Goal: Task Accomplishment & Management: Manage account settings

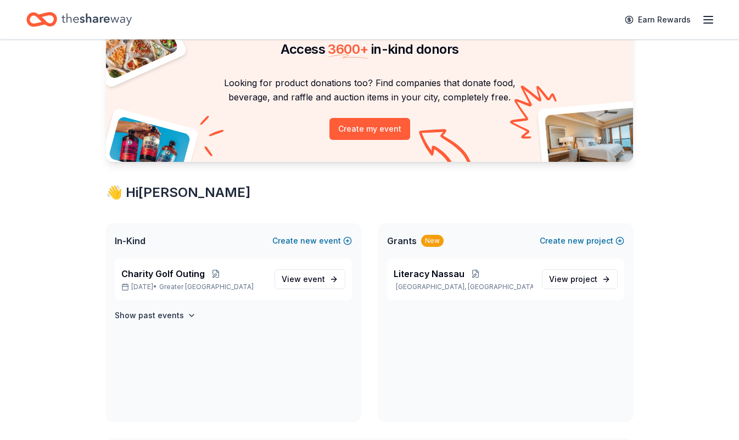
scroll to position [65, 0]
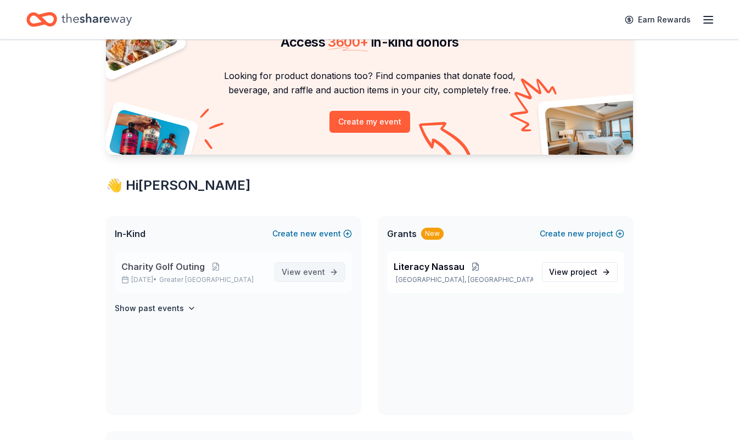
click at [317, 272] on span "event" at bounding box center [314, 271] width 22 height 9
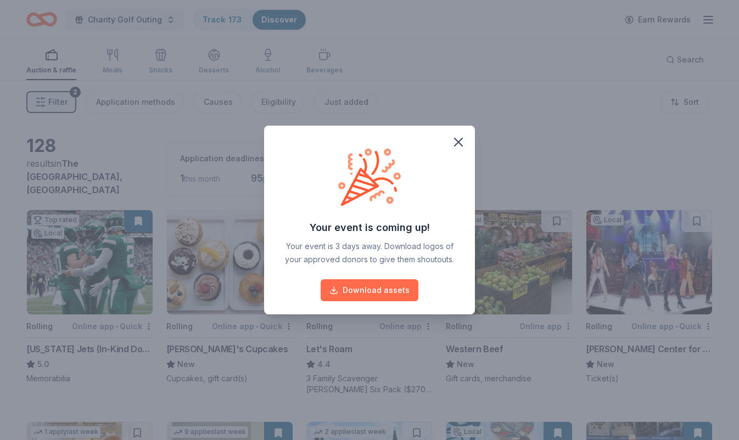
click at [394, 290] on button "Download assets" at bounding box center [370, 291] width 98 height 22
click at [458, 144] on icon "button" at bounding box center [458, 142] width 15 height 15
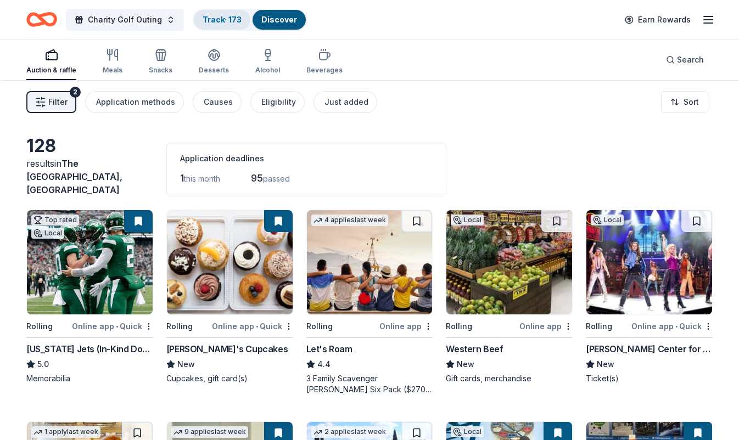
click at [230, 20] on link "Track · 173" at bounding box center [222, 19] width 39 height 9
click at [223, 18] on link "Track · 173" at bounding box center [222, 19] width 39 height 9
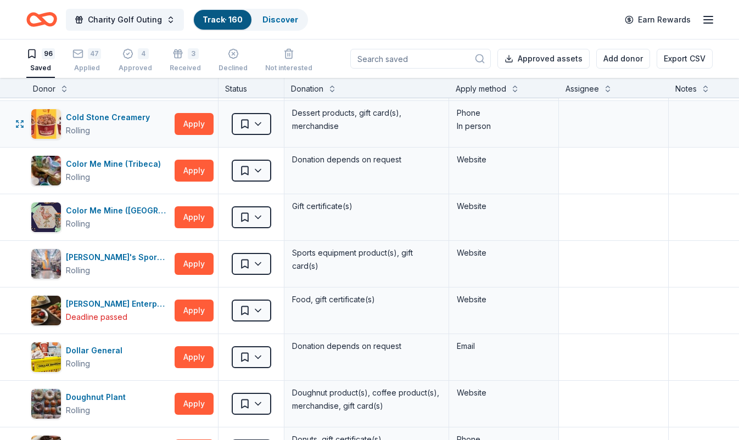
scroll to position [886, 0]
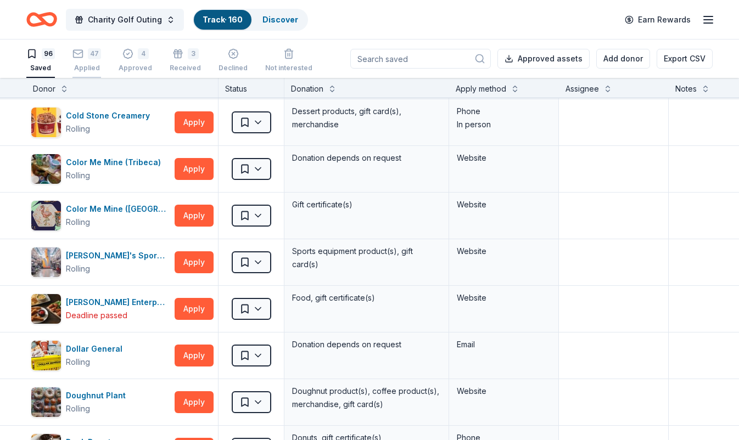
click at [76, 54] on icon "button" at bounding box center [77, 53] width 11 height 11
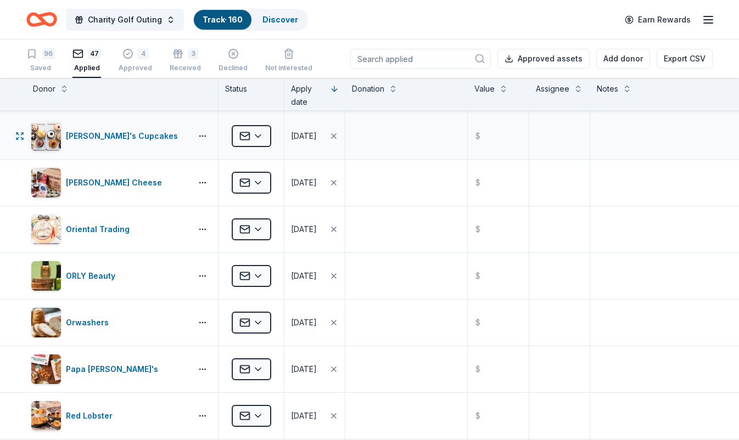
scroll to position [96, 0]
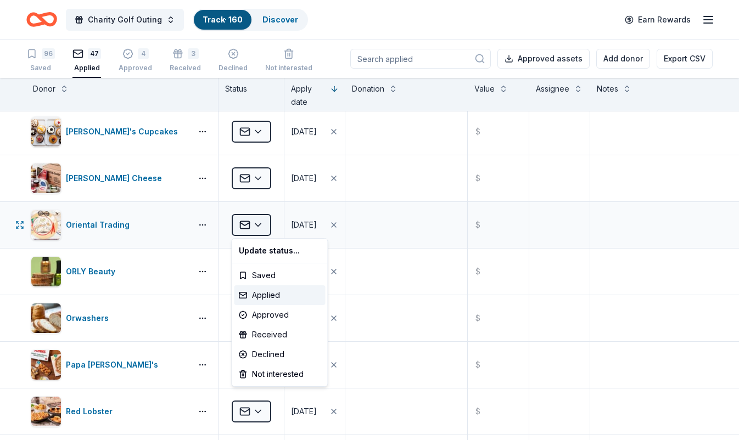
click at [259, 222] on html "Charity Golf Outing Track · 160 Discover Earn Rewards 96 Saved 47 Applied 4 App…" at bounding box center [369, 220] width 739 height 440
click at [273, 313] on div "Approved" at bounding box center [279, 315] width 91 height 20
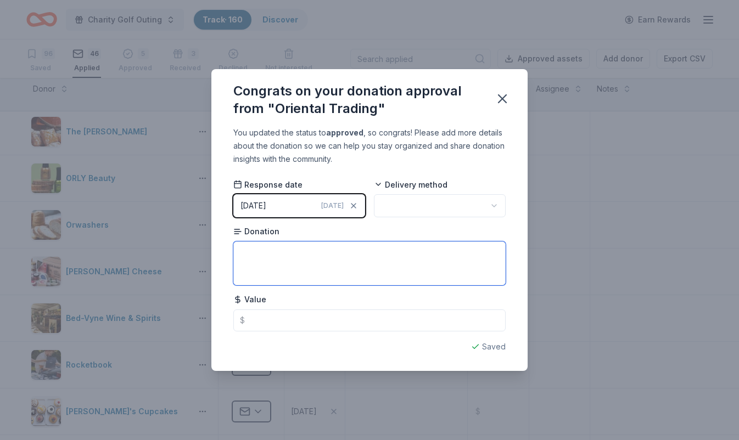
click at [288, 266] on textarea at bounding box center [369, 264] width 272 height 44
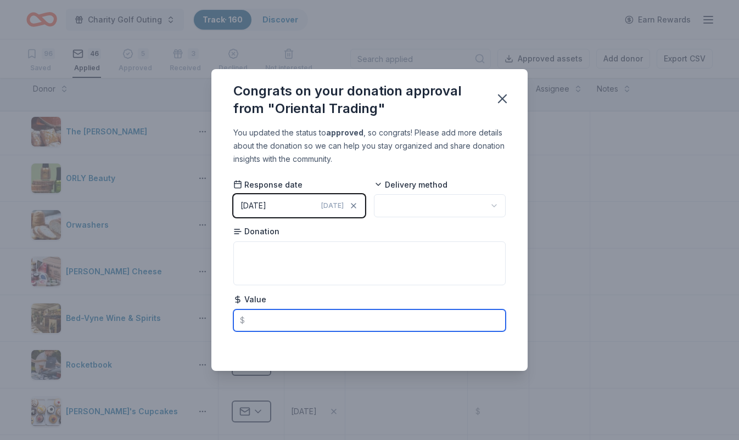
click at [276, 316] on input "text" at bounding box center [369, 321] width 272 height 22
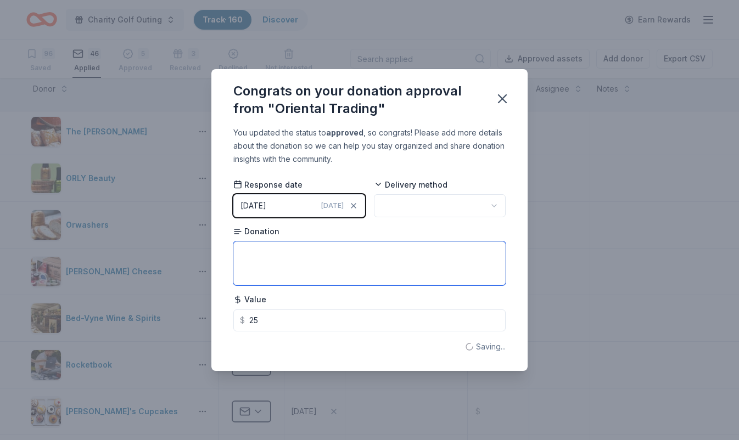
type input "25.00"
click at [281, 262] on textarea at bounding box center [369, 264] width 272 height 44
type textarea "merchandise certificate"
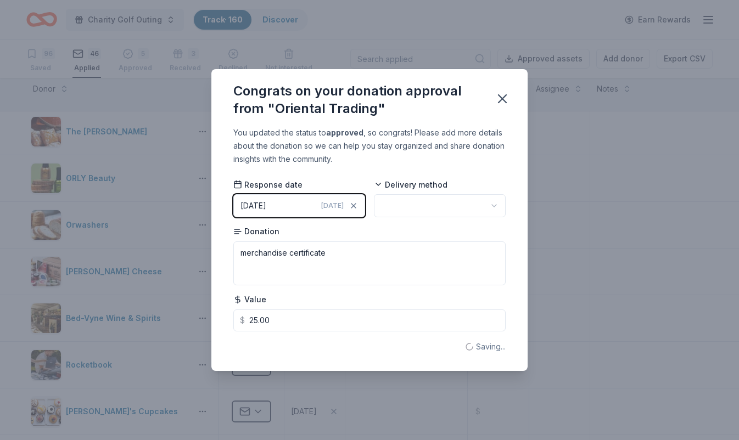
click at [405, 207] on html "Charity Golf Outing Track · 160 Discover Earn Rewards 96 Saved 46 Applied 5 App…" at bounding box center [369, 220] width 739 height 440
click at [508, 100] on icon "button" at bounding box center [502, 98] width 15 height 15
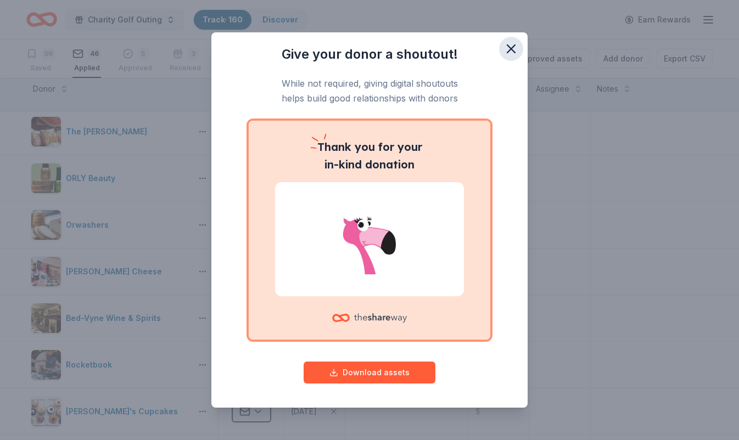
click at [506, 46] on icon "button" at bounding box center [511, 48] width 15 height 15
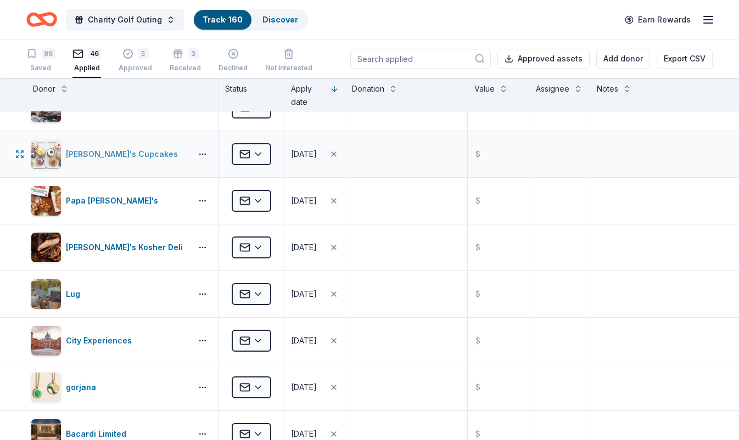
scroll to position [368, 0]
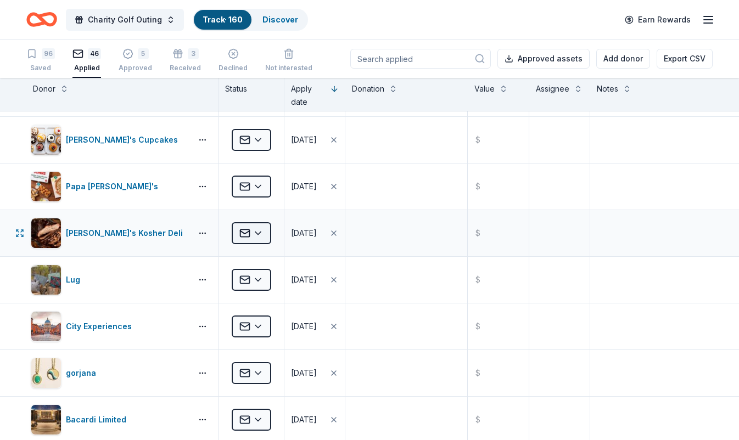
click at [261, 230] on html "Charity Golf Outing Track · 160 Discover Earn Rewards 96 Saved 46 Applied 5 App…" at bounding box center [369, 220] width 739 height 440
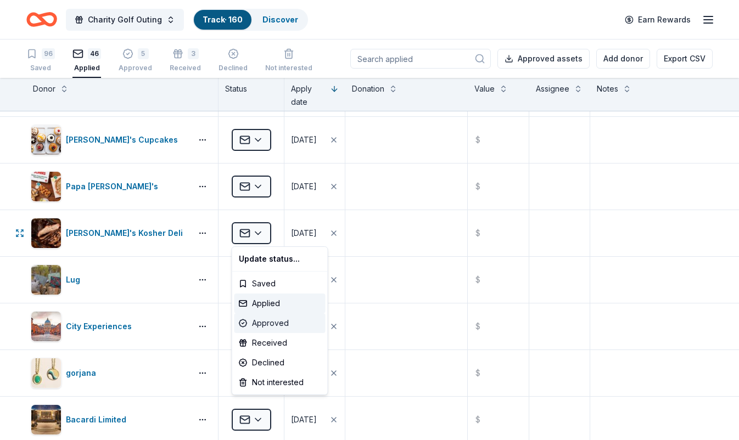
click at [271, 323] on div "Approved" at bounding box center [279, 324] width 91 height 20
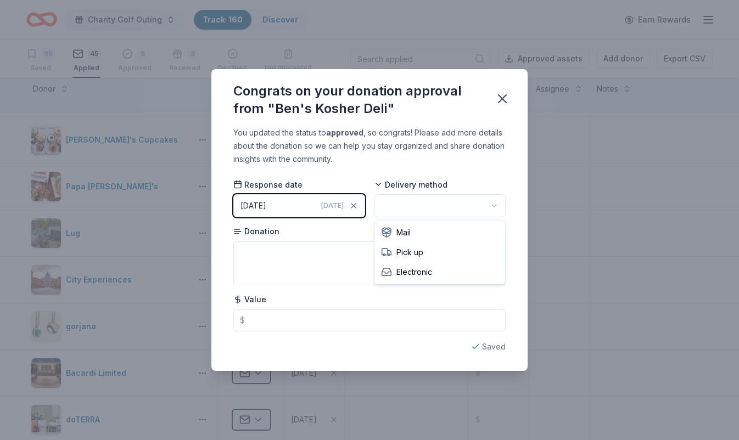
click at [406, 208] on html "Charity Golf Outing Track · 160 Discover Earn Rewards 96 Saved 45 Applied 6 App…" at bounding box center [369, 220] width 739 height 440
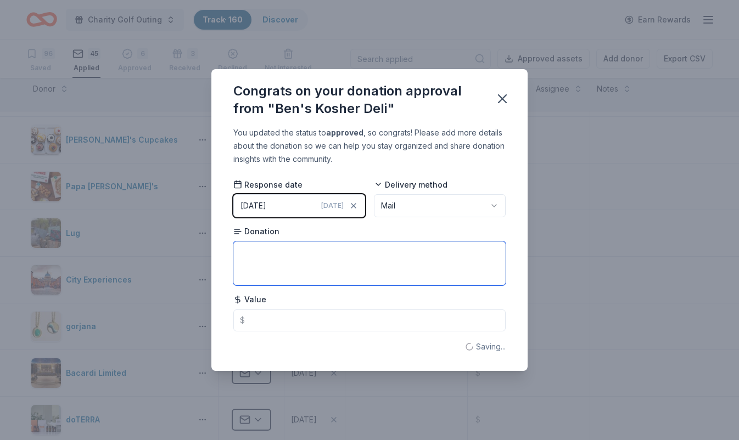
click at [331, 267] on textarea at bounding box center [369, 264] width 272 height 44
type textarea "gift cards"
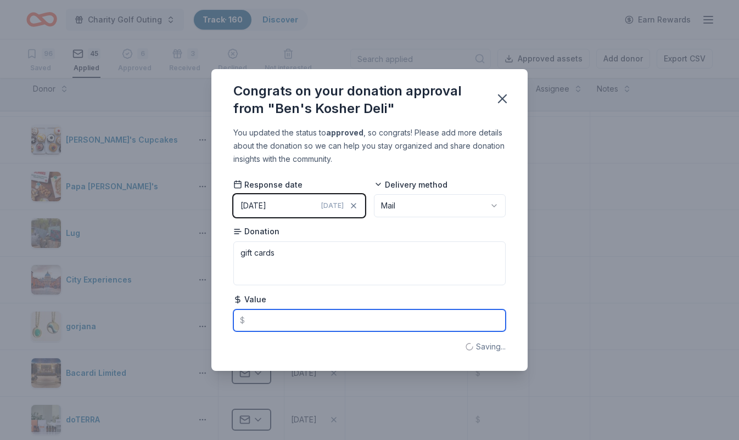
click at [326, 325] on input "text" at bounding box center [369, 321] width 272 height 22
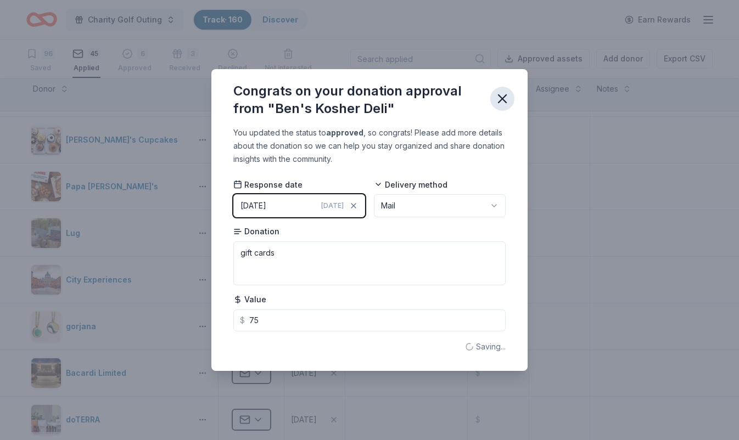
type input "75.00"
click at [504, 97] on icon "button" at bounding box center [502, 98] width 15 height 15
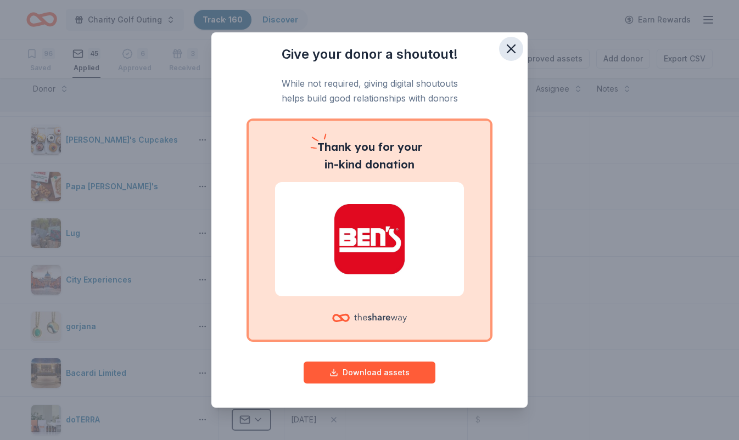
click at [513, 47] on icon "button" at bounding box center [511, 49] width 8 height 8
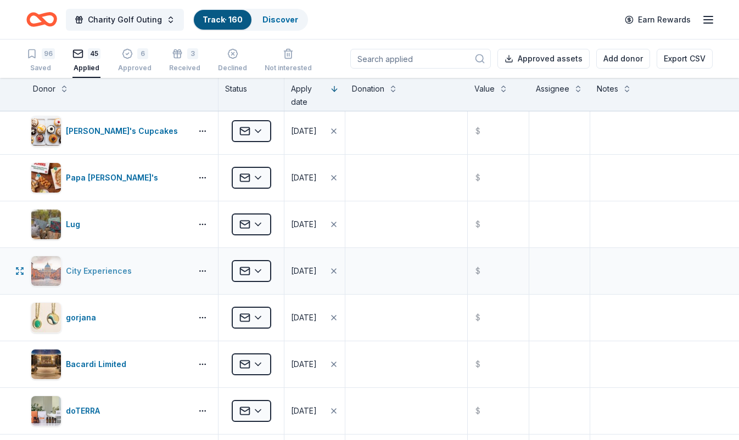
scroll to position [416, 0]
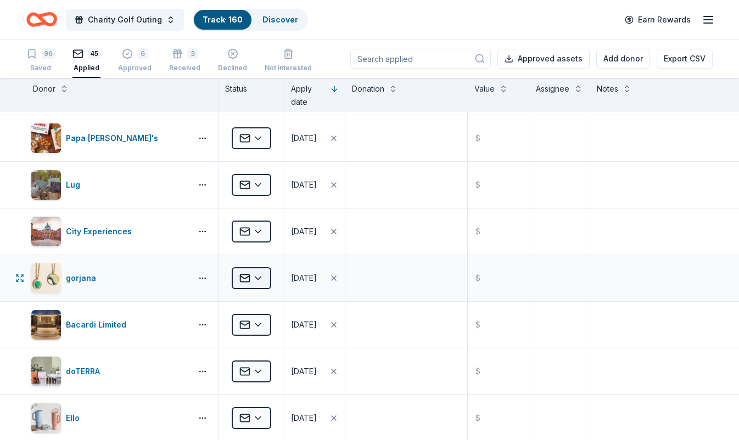
click at [259, 282] on html "Charity Golf Outing Track · 160 Discover Earn Rewards 96 Saved 45 Applied 6 App…" at bounding box center [369, 220] width 739 height 440
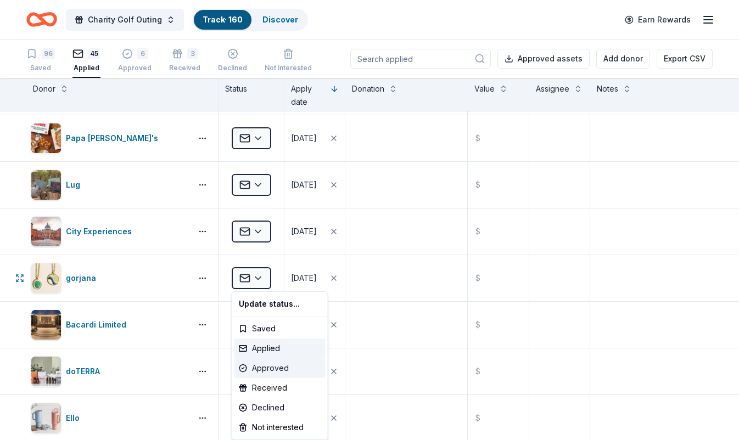
click at [269, 369] on div "Approved" at bounding box center [279, 369] width 91 height 20
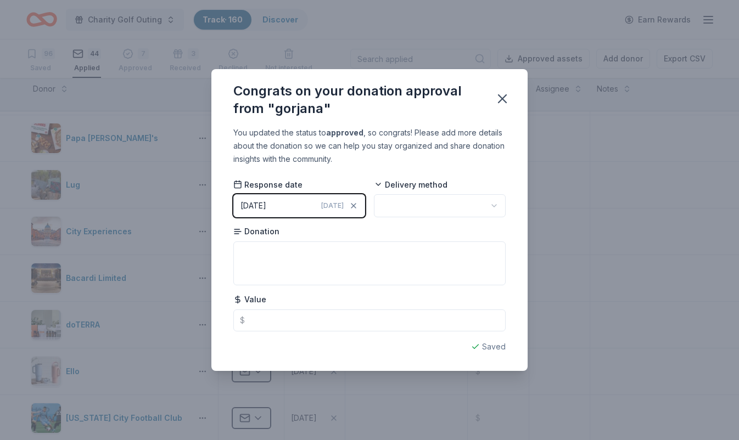
click at [404, 212] on html "Charity Golf Outing Track · 160 Discover Earn Rewards 96 Saved 44 Applied 7 App…" at bounding box center [369, 220] width 739 height 440
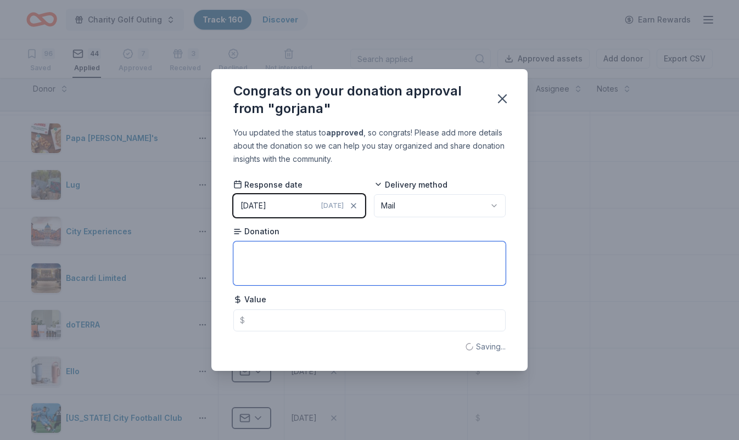
click at [348, 253] on textarea at bounding box center [369, 264] width 272 height 44
type textarea "gift card"
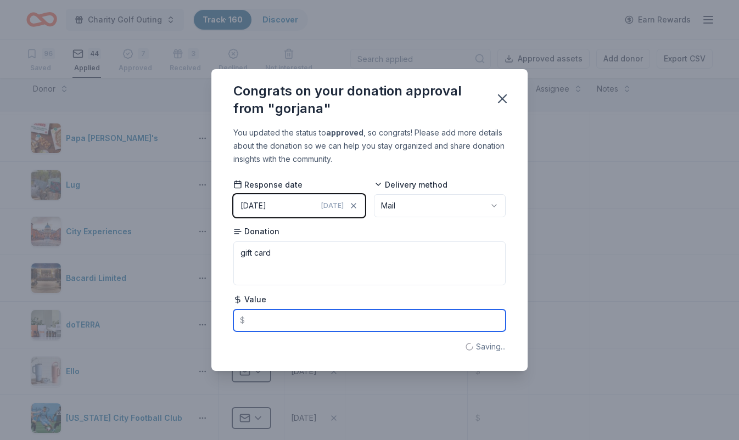
click at [312, 318] on input "text" at bounding box center [369, 321] width 272 height 22
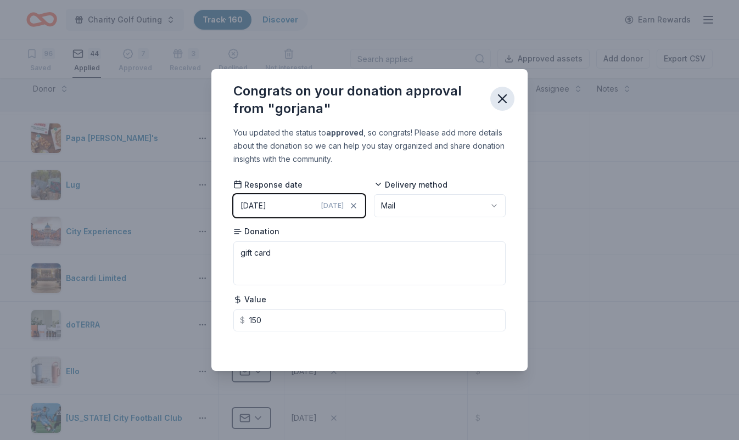
type input "150.00"
click at [504, 103] on icon "button" at bounding box center [502, 98] width 15 height 15
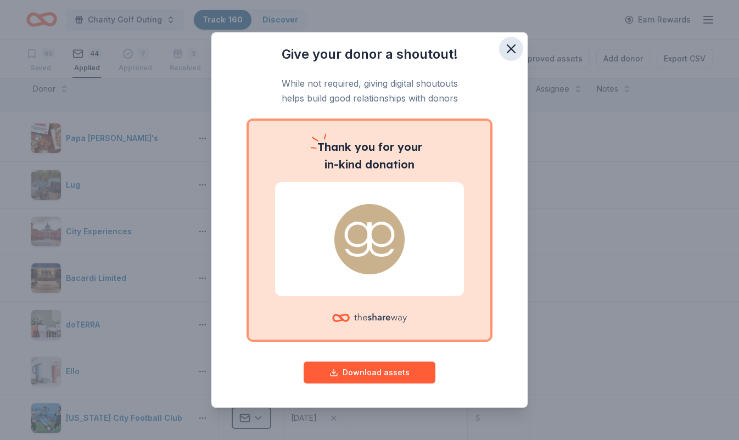
click at [512, 52] on icon "button" at bounding box center [511, 48] width 15 height 15
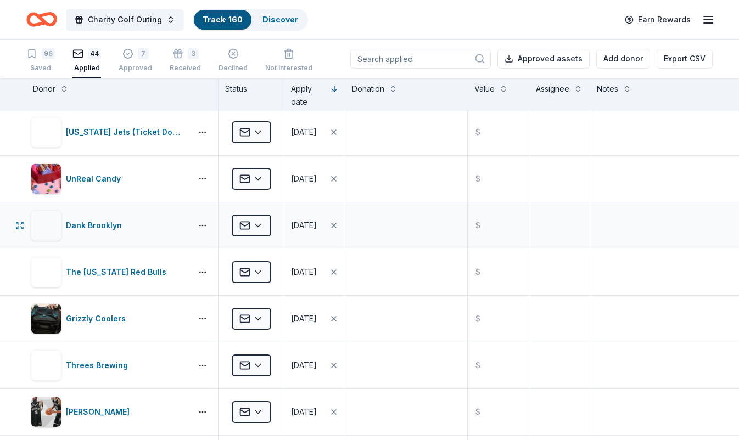
scroll to position [1171, 0]
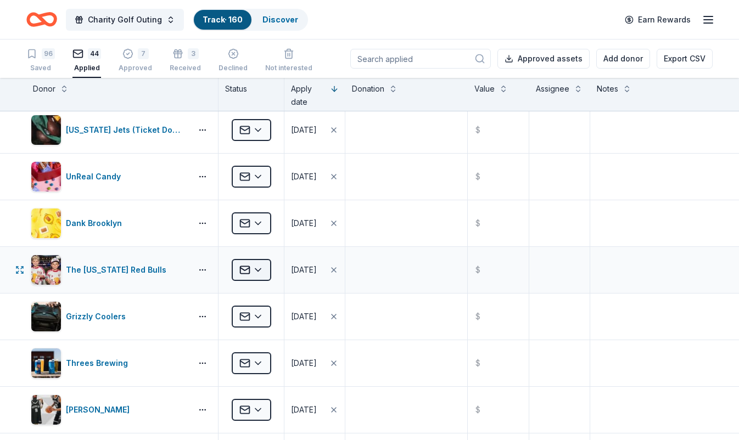
click at [270, 267] on html "Charity Golf Outing Track · 160 Discover Earn Rewards 96 Saved 44 Applied 7 App…" at bounding box center [369, 220] width 739 height 440
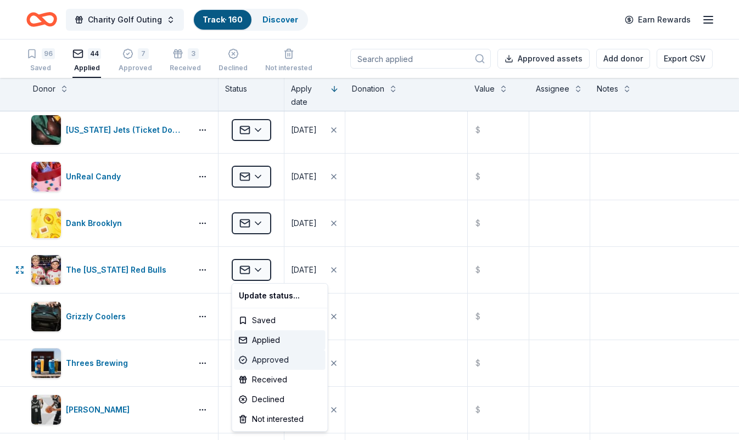
click at [267, 361] on div "Approved" at bounding box center [279, 360] width 91 height 20
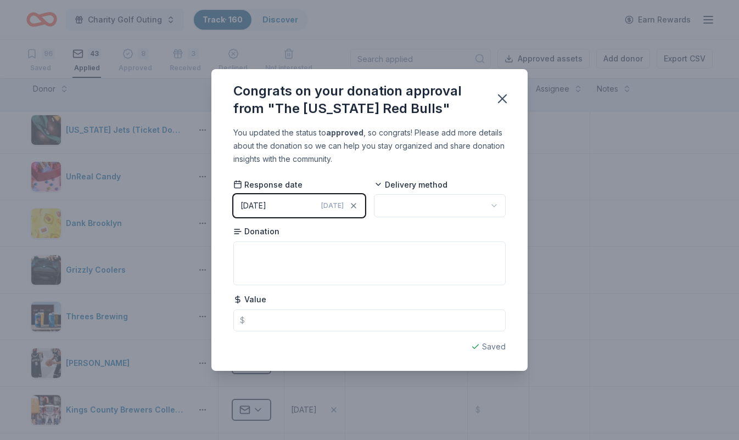
click at [391, 201] on html "Charity Golf Outing Track · 160 Discover Earn Rewards 96 Saved 43 Applied 8 App…" at bounding box center [369, 220] width 739 height 440
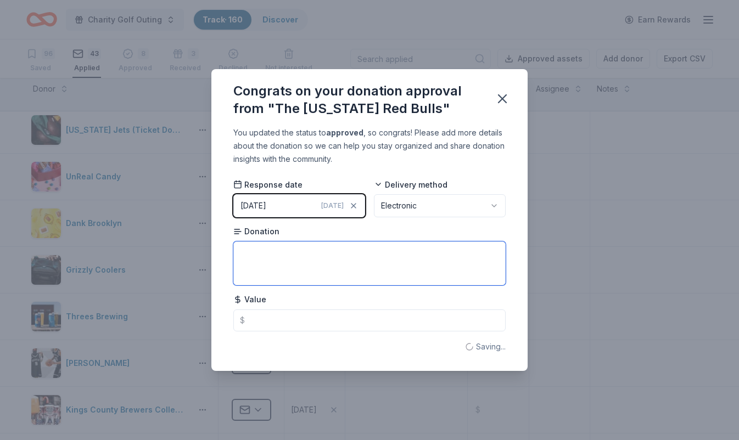
click at [340, 266] on textarea at bounding box center [369, 264] width 272 height 44
type textarea "voucher for 2 tickets"
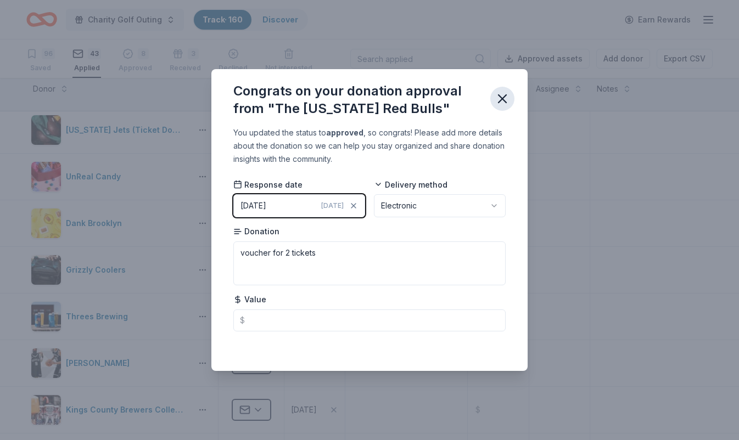
click at [504, 97] on icon "button" at bounding box center [503, 99] width 8 height 8
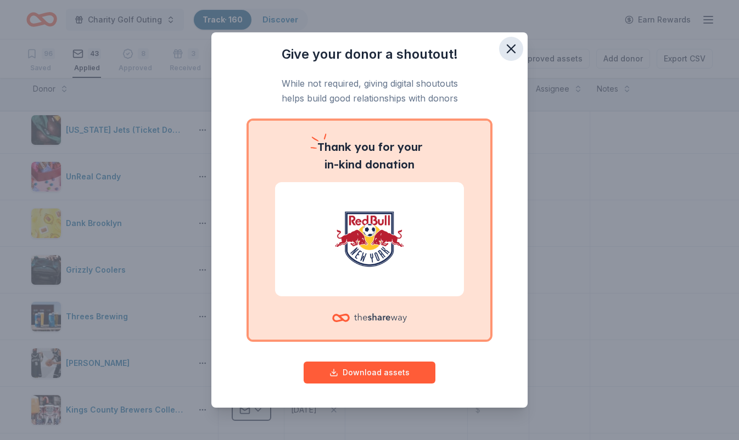
click at [508, 49] on icon "button" at bounding box center [511, 48] width 15 height 15
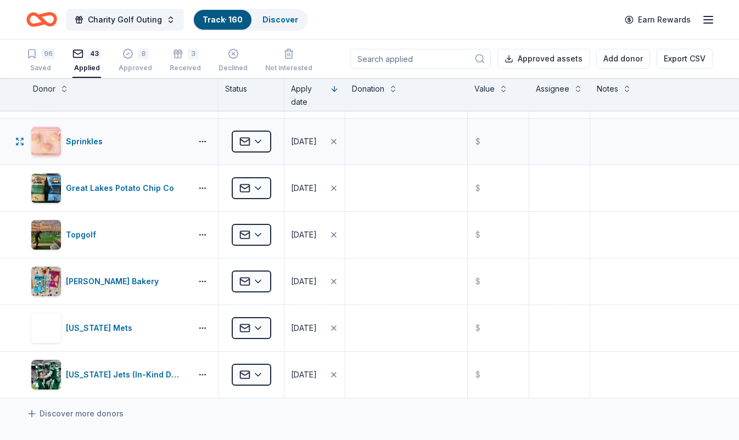
scroll to position [1720, 0]
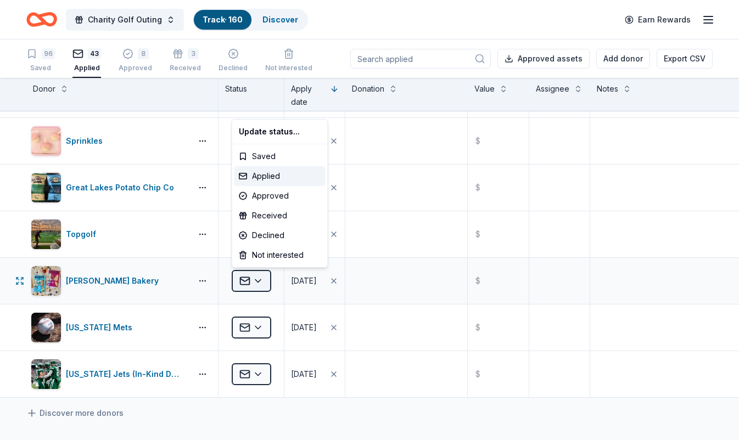
click at [261, 282] on html "Charity Golf Outing Track · 160 Discover Earn Rewards 96 Saved 43 Applied 8 App…" at bounding box center [369, 220] width 739 height 440
click at [273, 197] on div "Approved" at bounding box center [279, 196] width 91 height 20
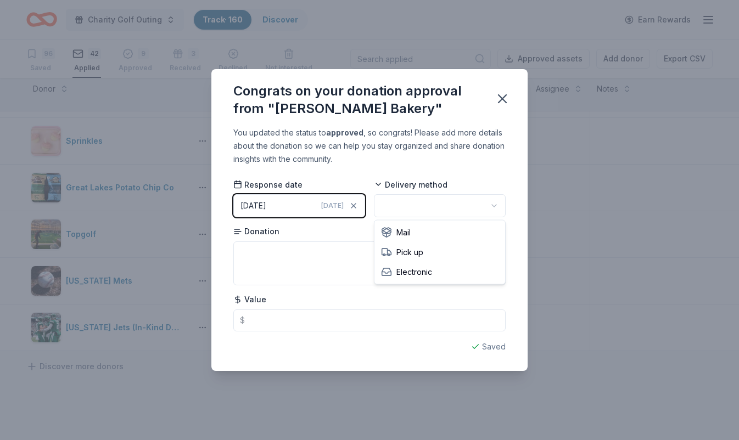
click at [422, 205] on html "Charity Golf Outing Track · 160 Discover Earn Rewards 96 Saved 42 Applied 9 App…" at bounding box center [369, 220] width 739 height 440
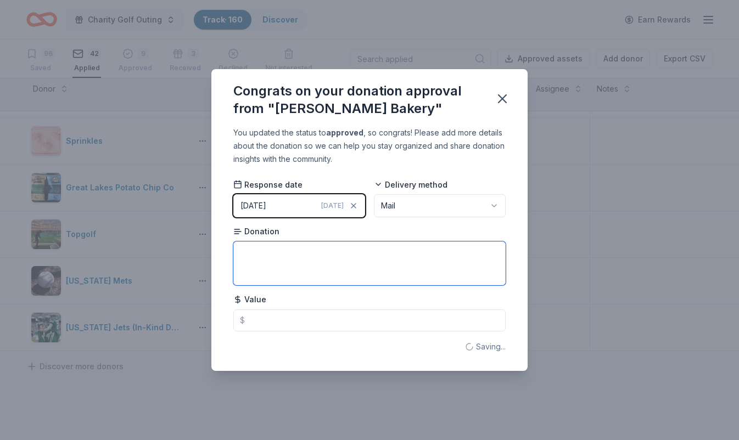
click at [324, 243] on textarea at bounding box center [369, 264] width 272 height 44
type textarea "snacks"
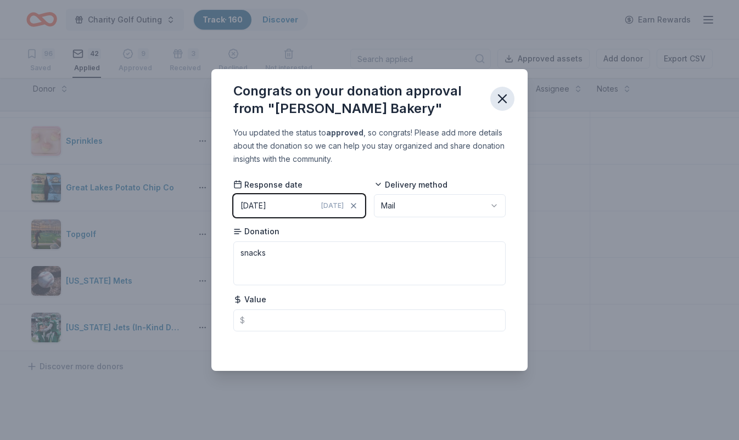
click at [503, 99] on icon "button" at bounding box center [503, 99] width 8 height 8
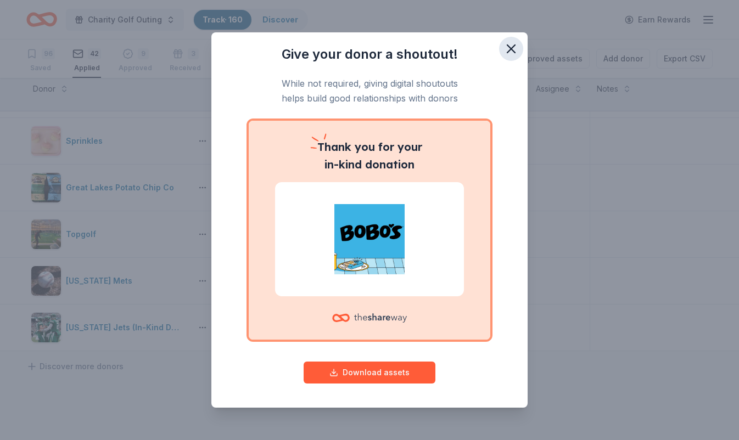
click at [515, 47] on icon "button" at bounding box center [511, 48] width 15 height 15
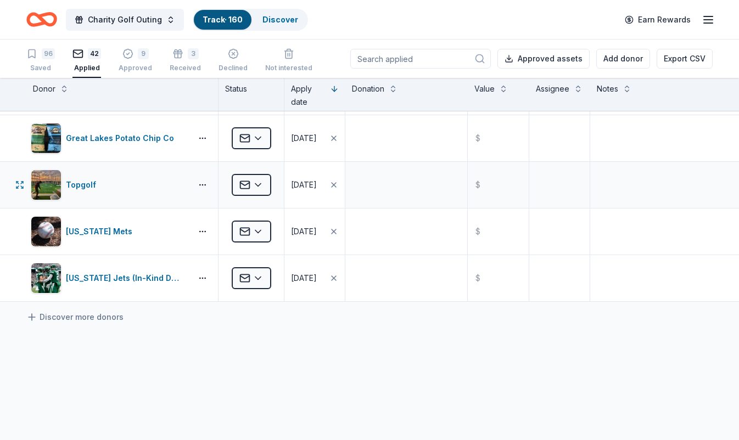
scroll to position [1771, 0]
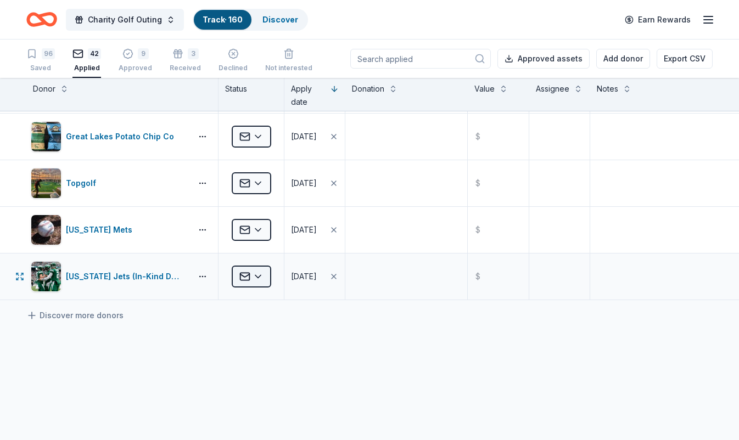
click at [262, 276] on html "Charity Golf Outing Track · 160 Discover Earn Rewards 96 Saved 42 Applied 9 App…" at bounding box center [369, 220] width 739 height 440
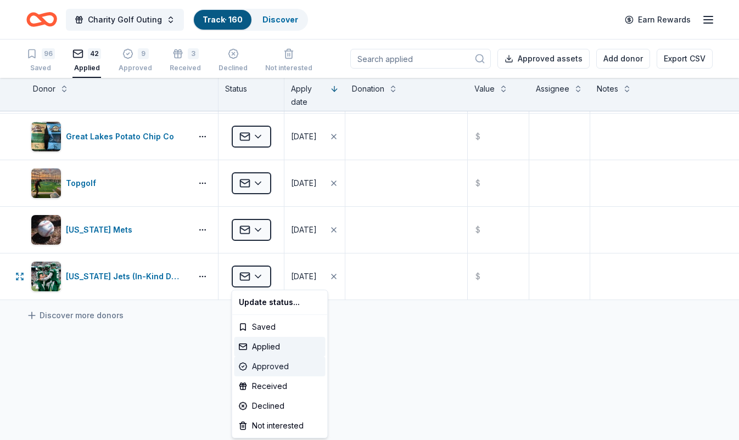
click at [267, 365] on div "Approved" at bounding box center [279, 367] width 91 height 20
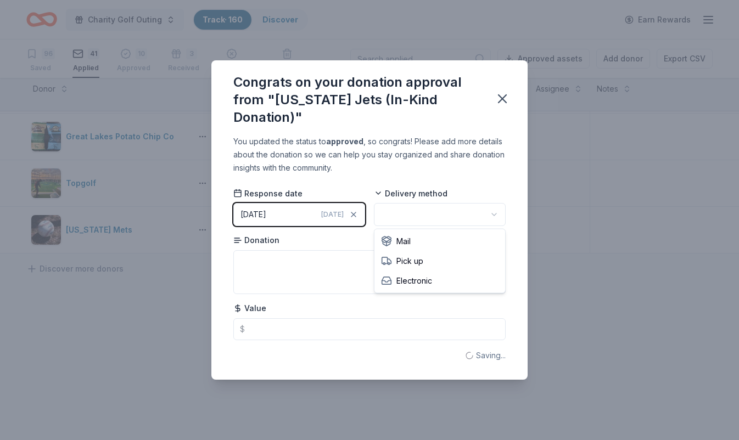
click at [423, 213] on html "Charity Golf Outing Track · 160 Discover Earn Rewards 96 Saved 41 Applied 10 Ap…" at bounding box center [369, 220] width 739 height 440
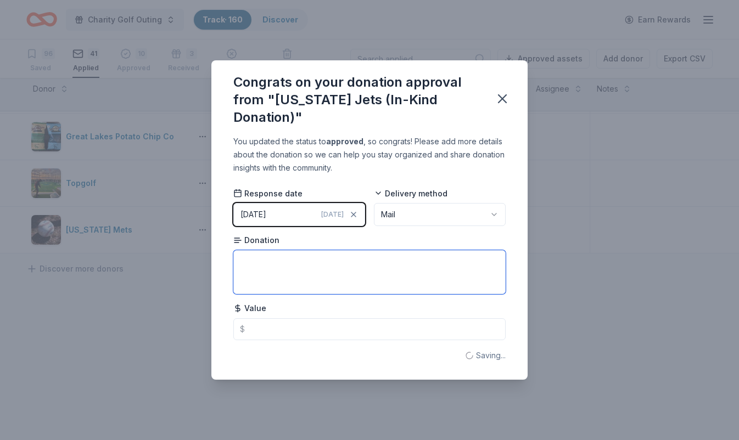
click at [360, 258] on textarea at bounding box center [369, 272] width 272 height 44
type textarea "signed photo"
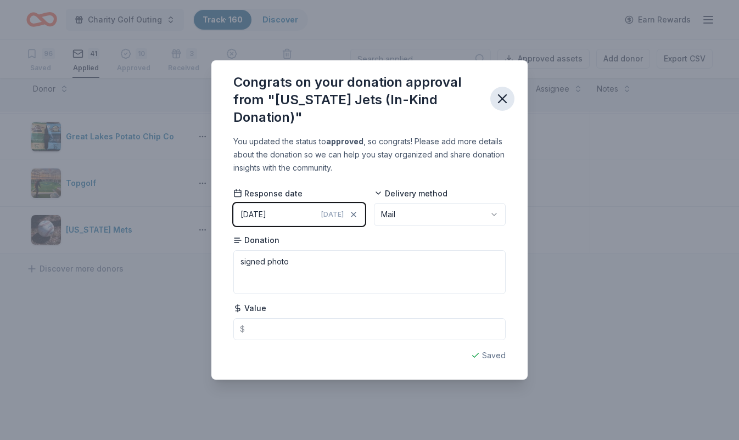
click at [505, 99] on icon "button" at bounding box center [502, 98] width 15 height 15
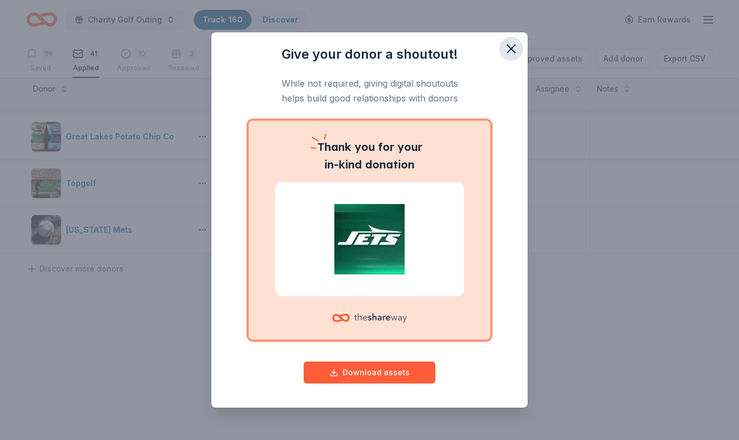
click at [512, 52] on icon "button" at bounding box center [511, 48] width 15 height 15
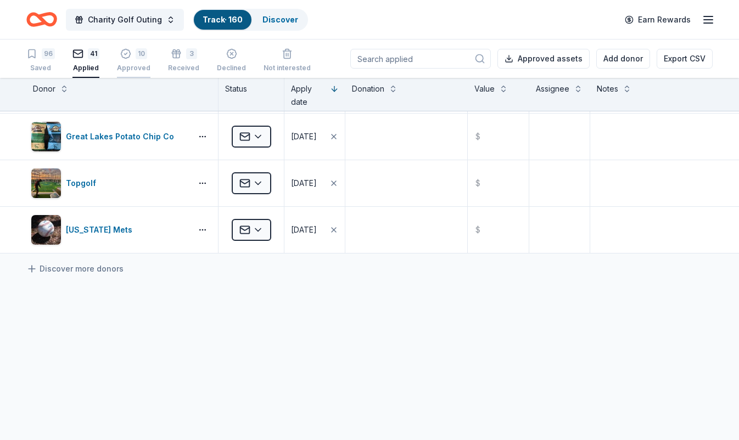
click at [127, 53] on icon "button" at bounding box center [125, 47] width 11 height 11
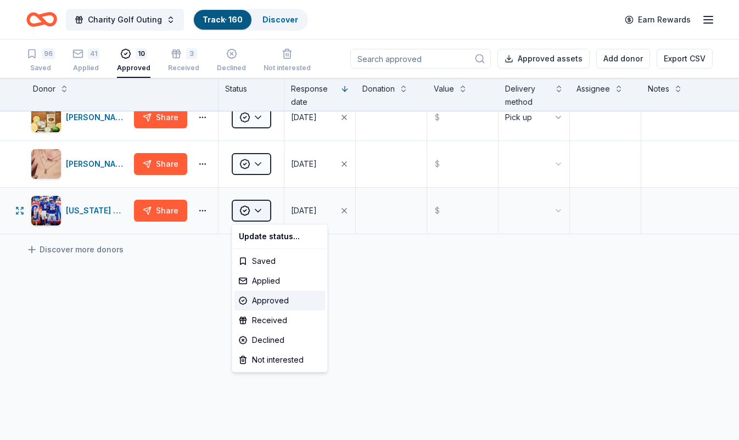
click at [265, 213] on html "Charity Golf Outing Track · 160 Discover Earn Rewards 96 Saved 41 Applied 10 Ap…" at bounding box center [369, 220] width 739 height 440
click at [276, 325] on div "Received" at bounding box center [279, 321] width 91 height 20
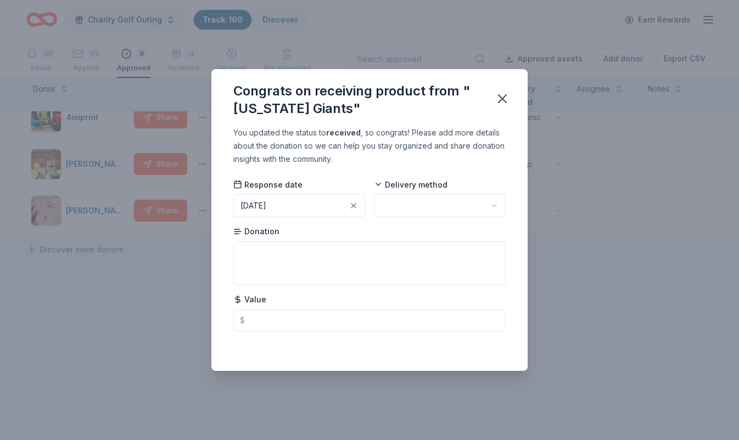
scroll to position [297, 0]
click at [496, 211] on html "Charity Golf Outing Track · 160 Discover Earn Rewards 96 Saved 41 Applied 9 App…" at bounding box center [369, 220] width 739 height 440
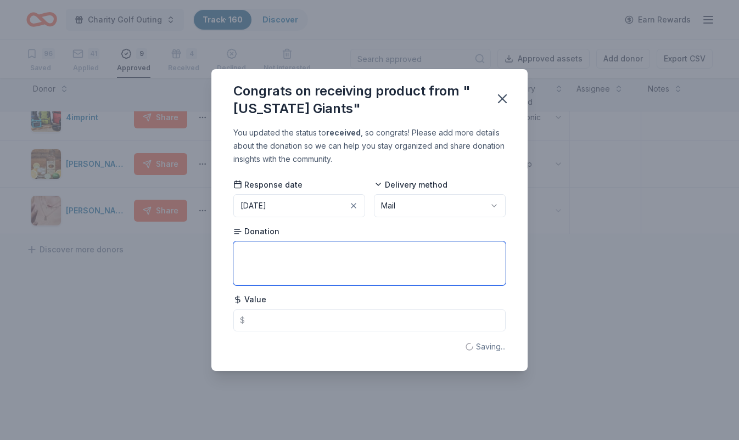
click at [387, 260] on textarea at bounding box center [369, 264] width 272 height 44
type textarea "w"
type textarea "signed photo"
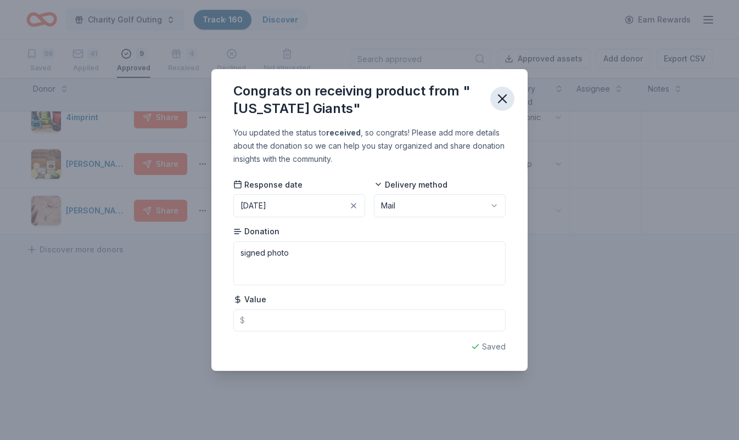
click at [505, 104] on icon "button" at bounding box center [502, 98] width 15 height 15
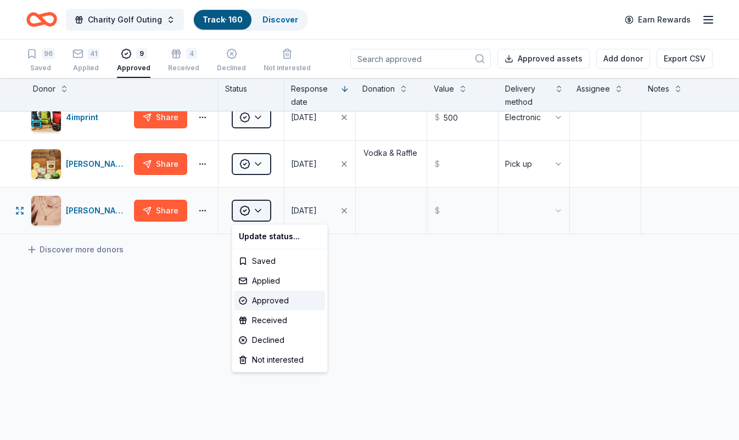
click at [260, 214] on html "Charity Golf Outing Track · 160 Discover Earn Rewards 96 Saved 41 Applied 9 App…" at bounding box center [369, 220] width 739 height 440
click at [279, 321] on div "Received" at bounding box center [279, 321] width 91 height 20
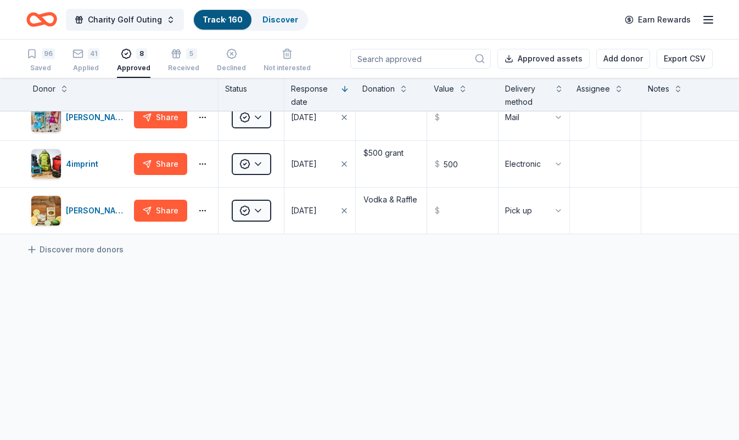
scroll to position [250, 0]
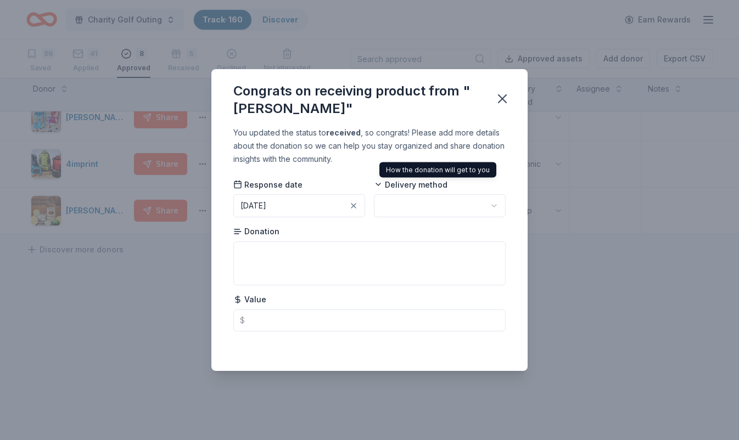
click at [428, 211] on html "Charity Golf Outing Track · 160 Discover Earn Rewards 96 Saved 41 Applied 8 App…" at bounding box center [369, 220] width 739 height 440
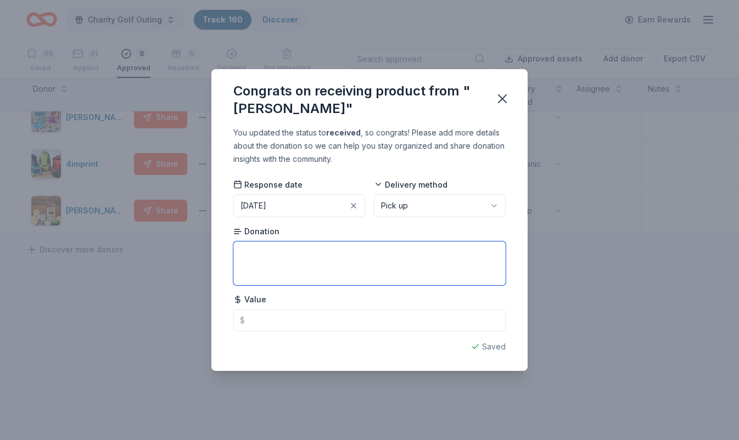
click at [385, 269] on textarea at bounding box center [369, 264] width 272 height 44
type textarea "bracelet"
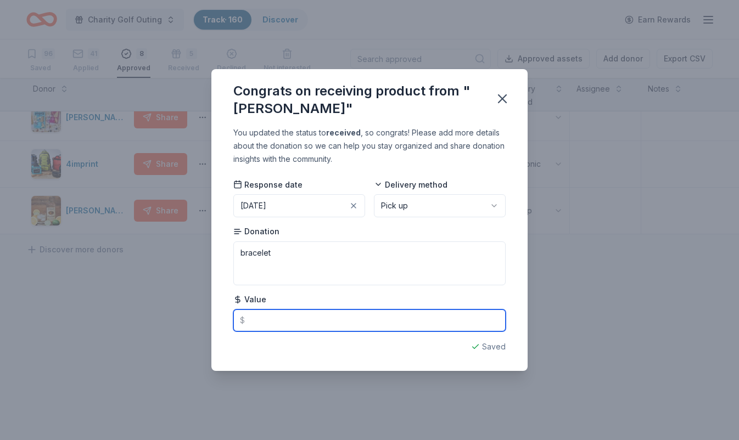
click at [353, 321] on input "text" at bounding box center [369, 321] width 272 height 22
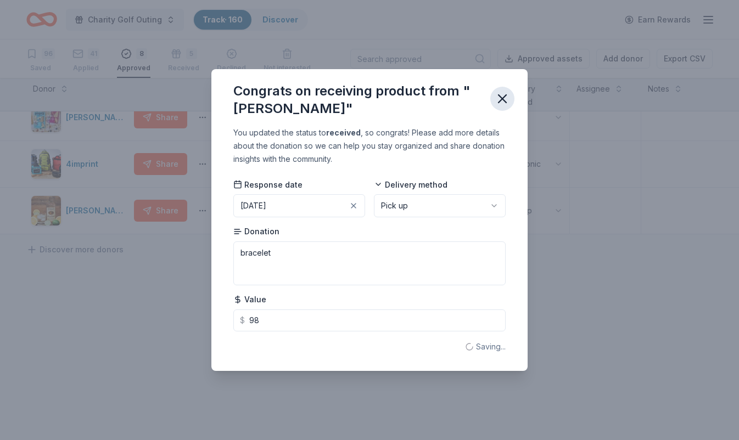
type input "98.00"
click at [508, 98] on icon "button" at bounding box center [502, 98] width 15 height 15
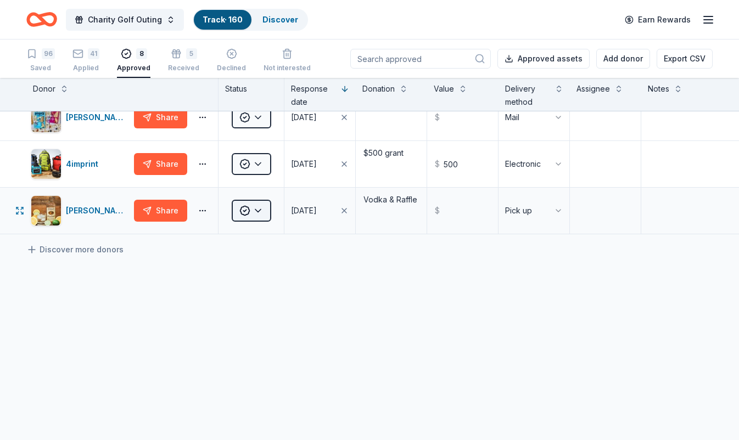
click at [264, 215] on html "Charity Golf Outing Track · 160 Discover Earn Rewards 96 Saved 41 Applied 8 App…" at bounding box center [369, 220] width 739 height 440
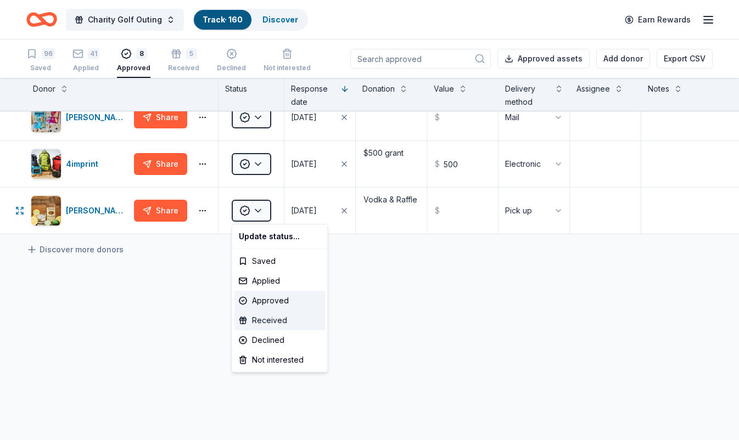
click at [282, 325] on div "Received" at bounding box center [279, 321] width 91 height 20
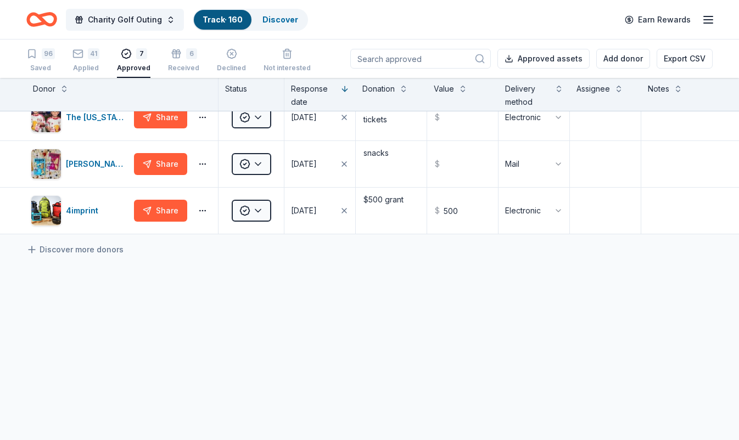
scroll to position [204, 0]
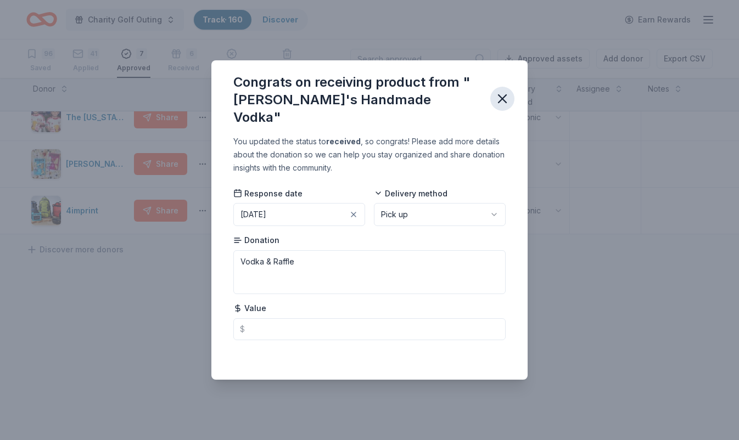
click at [500, 95] on icon "button" at bounding box center [502, 98] width 15 height 15
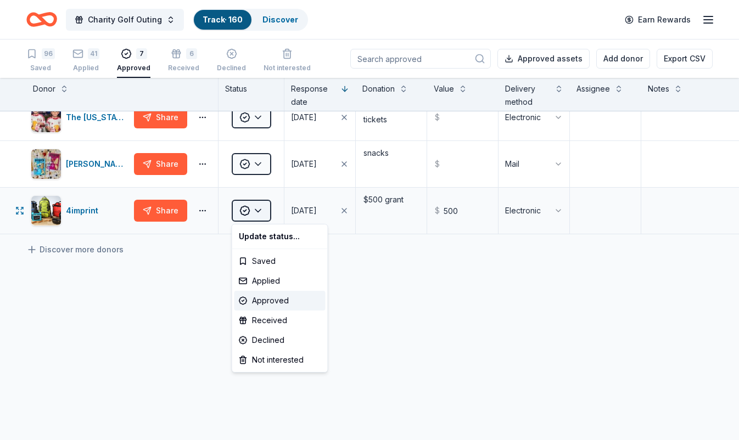
click at [260, 211] on html "Charity Golf Outing Track · 160 Discover Earn Rewards 96 Saved 41 Applied 7 App…" at bounding box center [369, 220] width 739 height 440
click at [284, 318] on div "Received" at bounding box center [279, 321] width 91 height 20
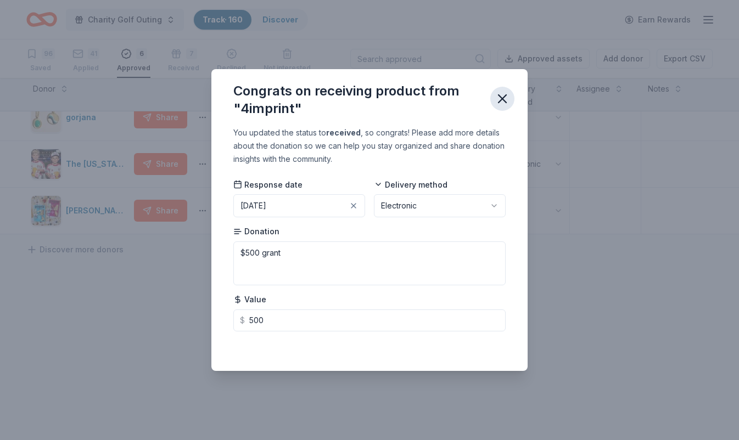
click at [499, 105] on icon "button" at bounding box center [502, 98] width 15 height 15
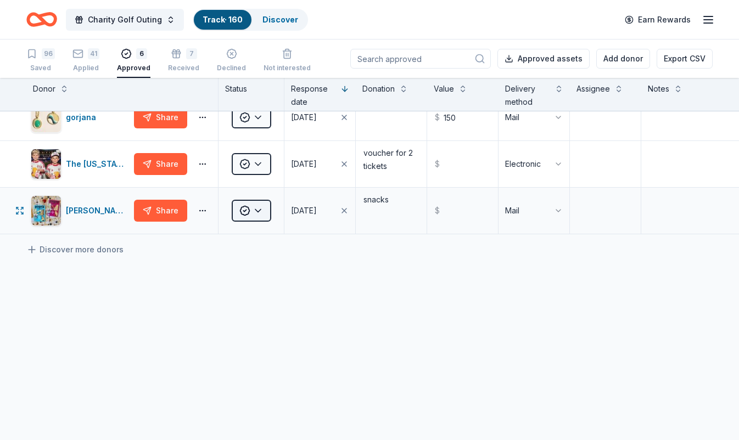
click at [256, 214] on html "Charity Golf Outing Track · 160 Discover Earn Rewards 96 Saved 41 Applied 6 App…" at bounding box center [369, 220] width 739 height 440
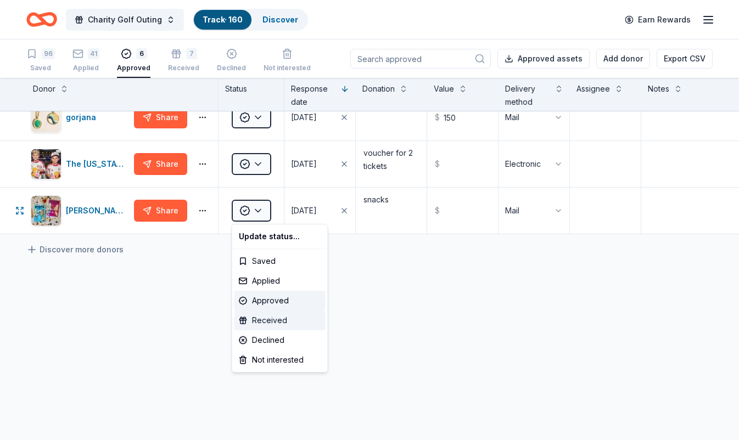
click at [270, 322] on div "Received" at bounding box center [279, 321] width 91 height 20
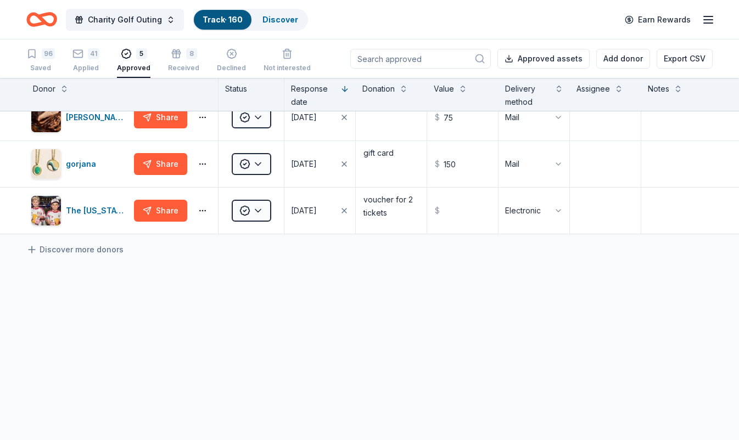
scroll to position [110, 0]
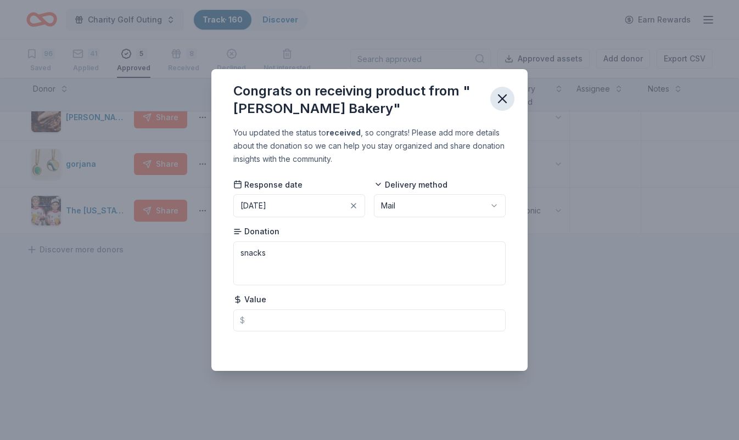
click at [502, 103] on icon "button" at bounding box center [502, 98] width 15 height 15
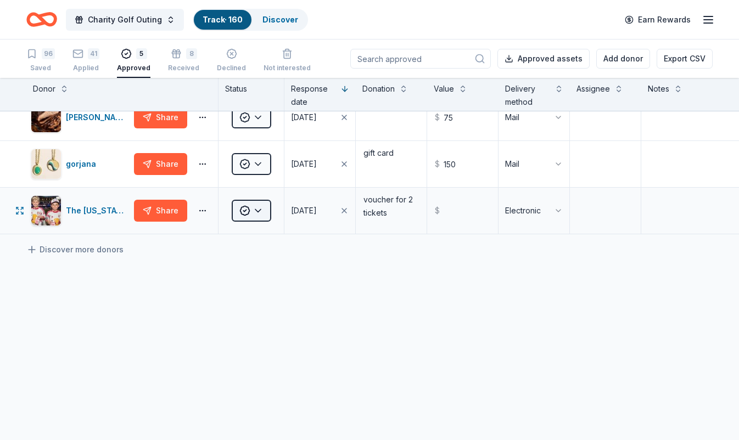
click at [263, 215] on html "Charity Golf Outing Track · 160 Discover Earn Rewards 96 Saved 41 Applied 5 App…" at bounding box center [369, 220] width 739 height 440
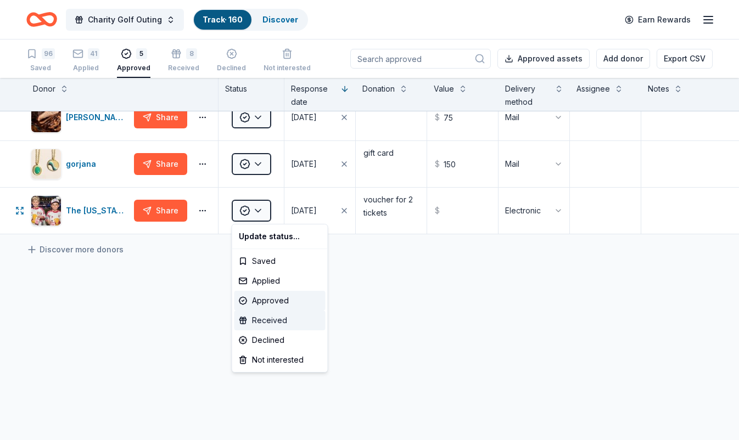
click at [269, 324] on div "Received" at bounding box center [279, 321] width 91 height 20
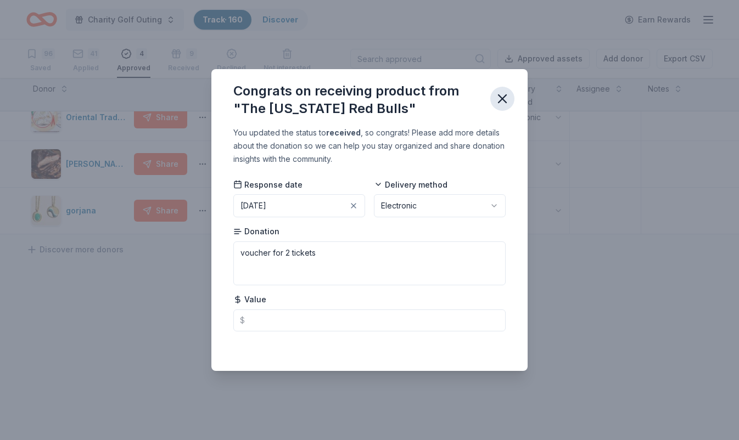
click at [507, 94] on icon "button" at bounding box center [502, 98] width 15 height 15
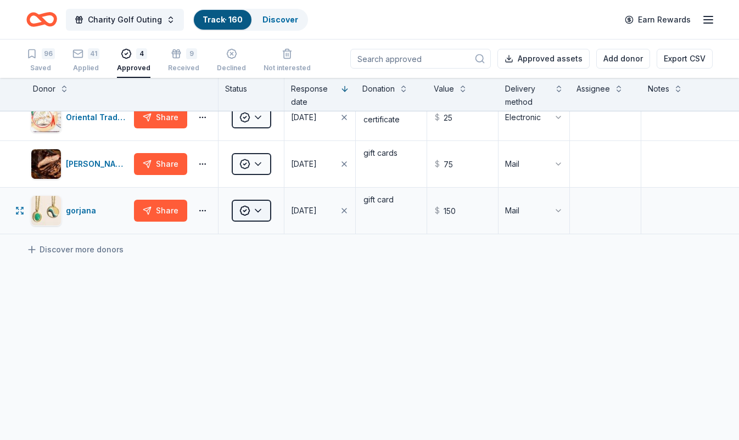
click at [264, 211] on html "Charity Golf Outing Track · 160 Discover Earn Rewards 96 Saved 41 Applied 4 App…" at bounding box center [369, 220] width 739 height 440
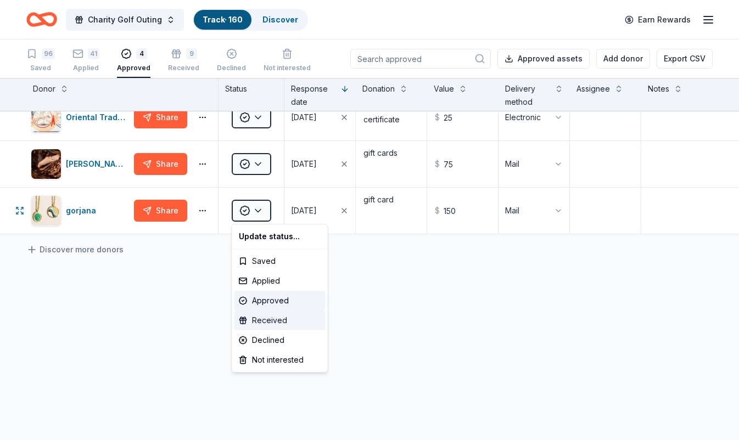
click at [275, 321] on div "Received" at bounding box center [279, 321] width 91 height 20
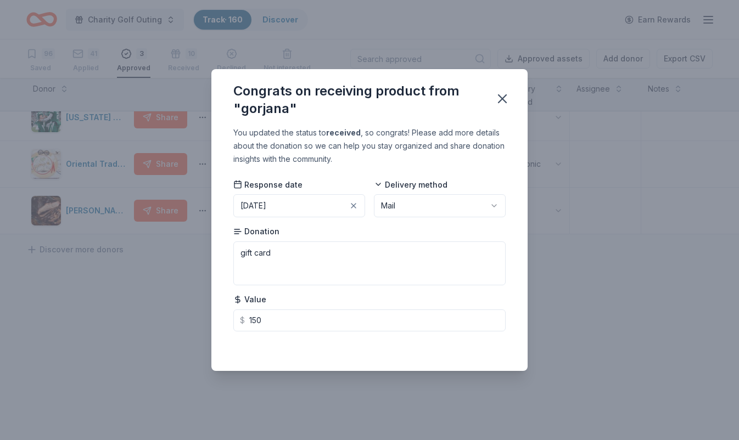
scroll to position [17, 0]
click at [501, 98] on icon "button" at bounding box center [503, 99] width 8 height 8
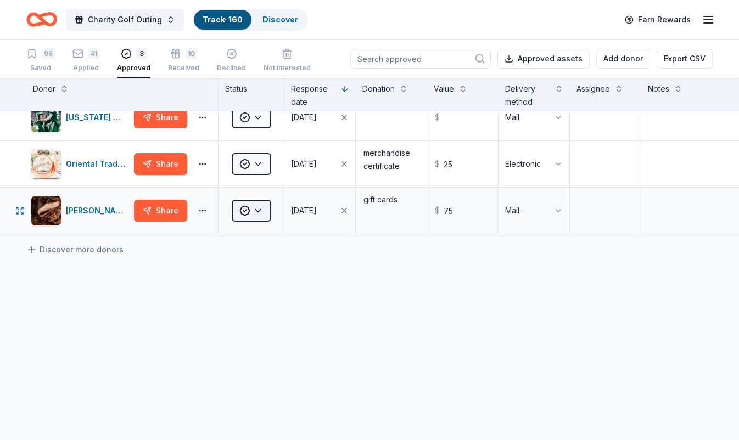
click at [263, 213] on html "Charity Golf Outing Track · 160 Discover Earn Rewards 96 Saved 41 Applied 3 App…" at bounding box center [369, 220] width 739 height 440
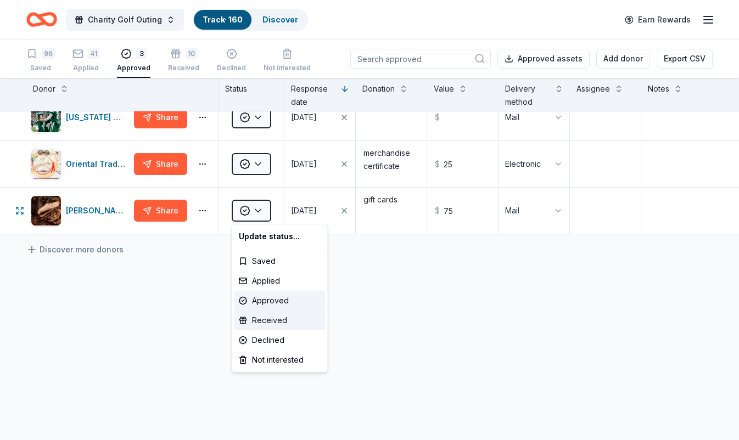
click at [278, 317] on div "Received" at bounding box center [279, 321] width 91 height 20
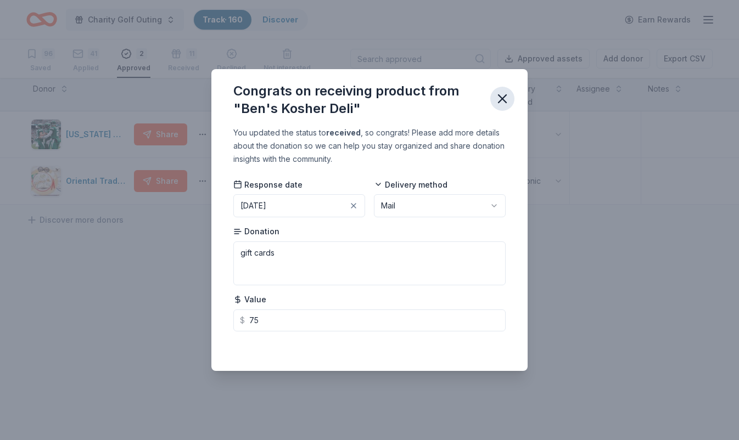
click at [507, 99] on icon "button" at bounding box center [502, 98] width 15 height 15
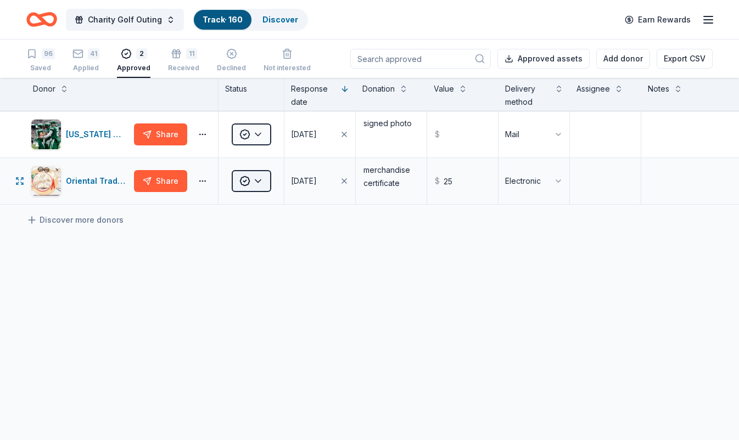
click at [260, 184] on html "Charity Golf Outing Track · 160 Discover Earn Rewards 96 Saved 41 Applied 2 App…" at bounding box center [369, 220] width 739 height 440
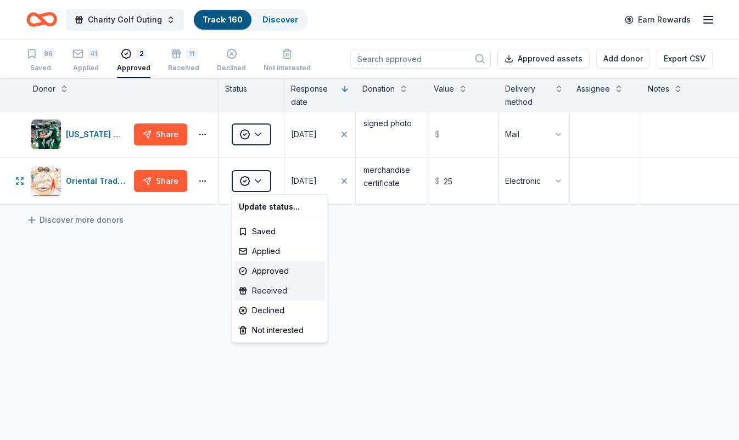
click at [262, 290] on div "Received" at bounding box center [279, 291] width 91 height 20
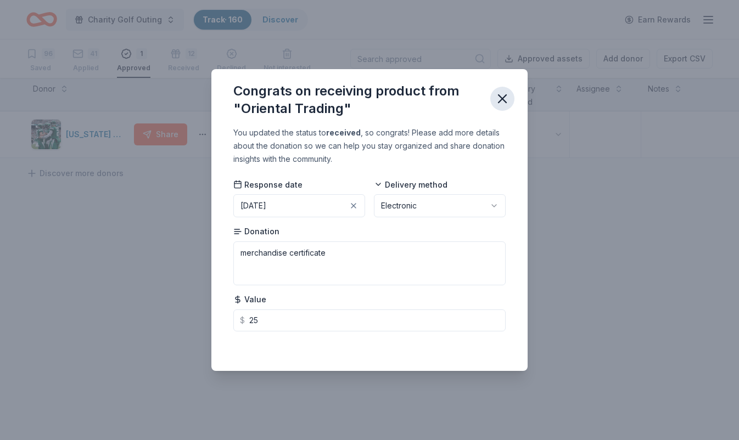
click at [506, 98] on icon "button" at bounding box center [502, 98] width 15 height 15
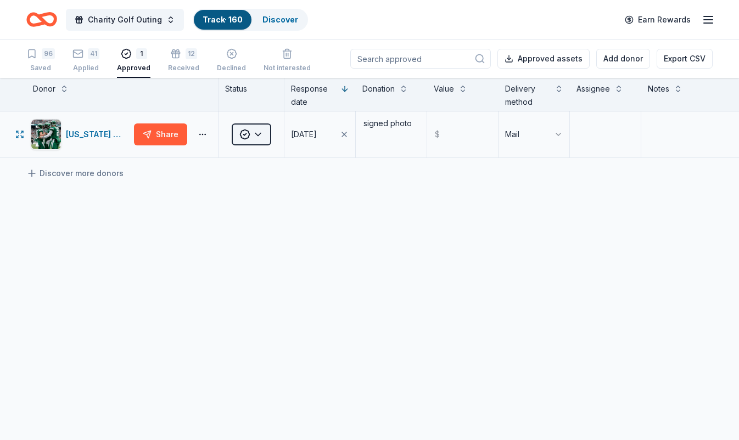
click at [259, 133] on html "Charity Golf Outing Track · 160 Discover Earn Rewards 96 Saved 41 Applied 1 App…" at bounding box center [369, 220] width 739 height 440
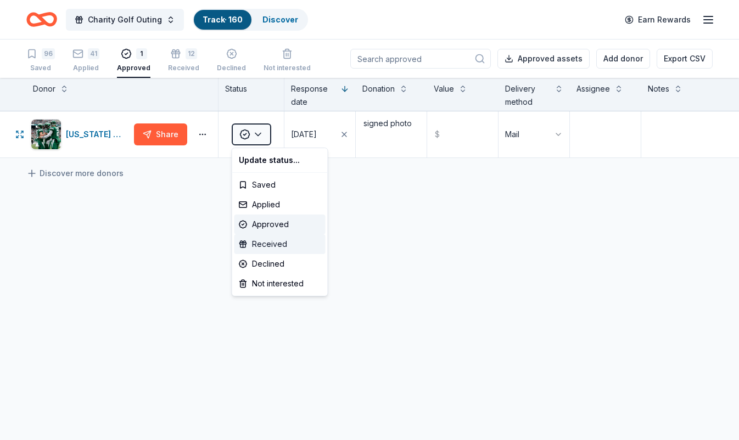
click at [268, 247] on div "Received" at bounding box center [279, 244] width 91 height 20
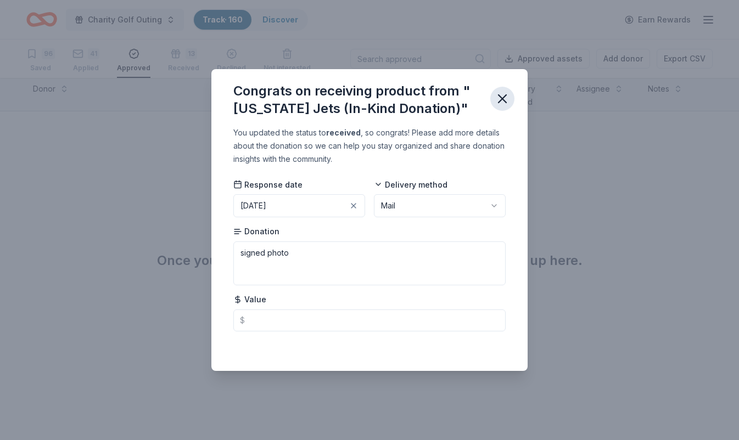
click at [505, 97] on icon "button" at bounding box center [503, 99] width 8 height 8
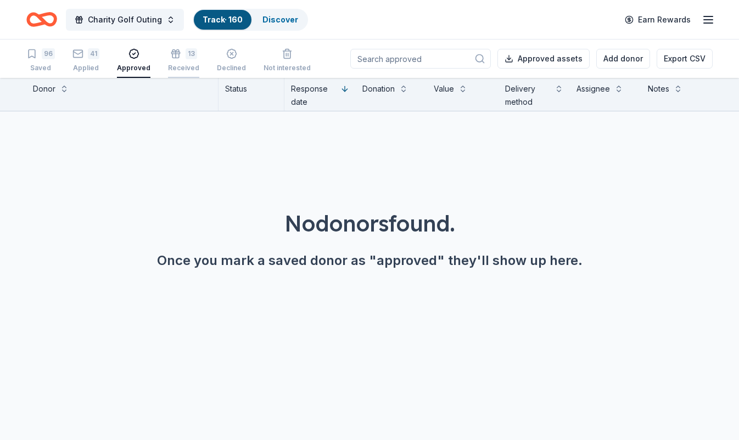
click at [182, 64] on div "Received" at bounding box center [183, 62] width 31 height 9
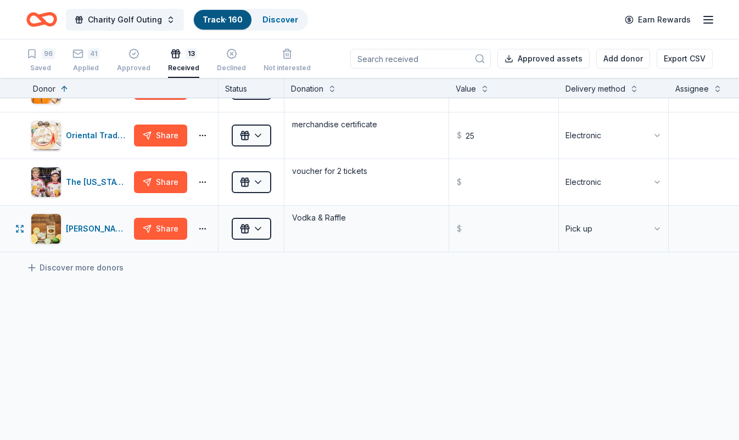
scroll to position [454, 0]
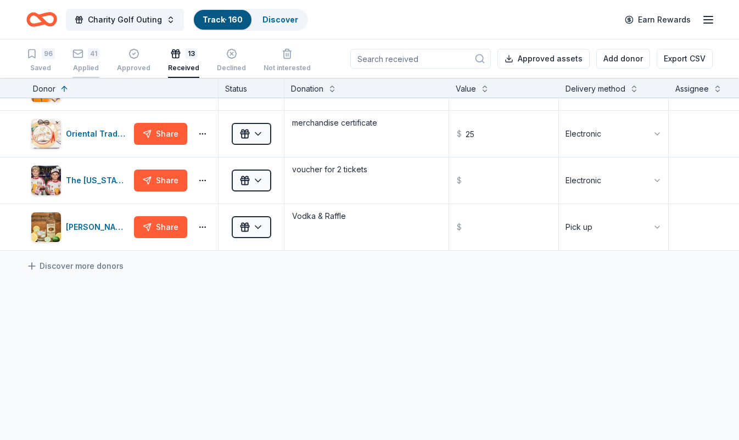
click at [76, 57] on icon "button" at bounding box center [77, 53] width 11 height 11
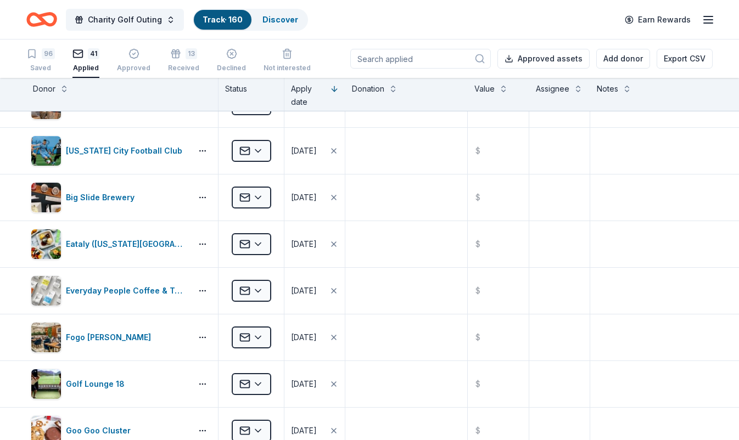
scroll to position [686, 0]
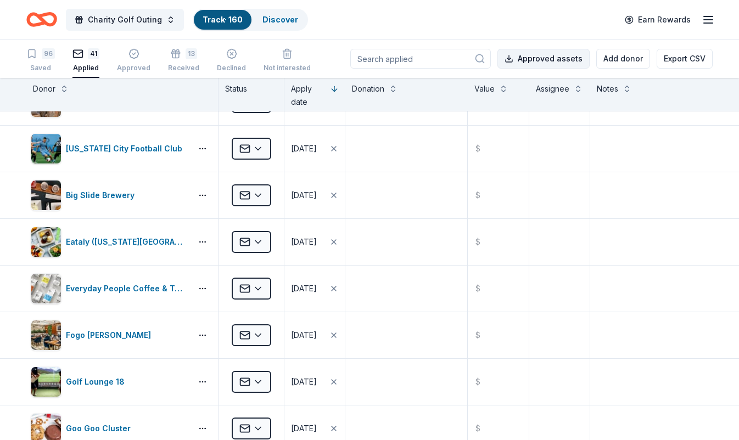
click at [539, 56] on button "Approved assets" at bounding box center [544, 59] width 92 height 20
click at [713, 24] on icon "button" at bounding box center [708, 19] width 13 height 13
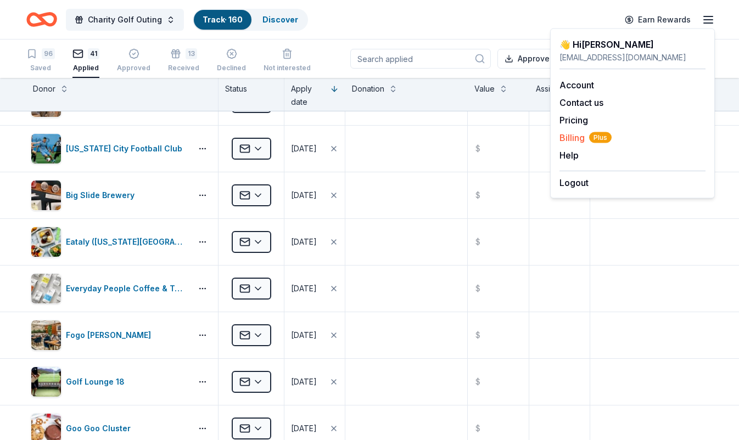
click at [576, 139] on span "Billing Plus" at bounding box center [586, 137] width 52 height 13
